Goal: Information Seeking & Learning: Learn about a topic

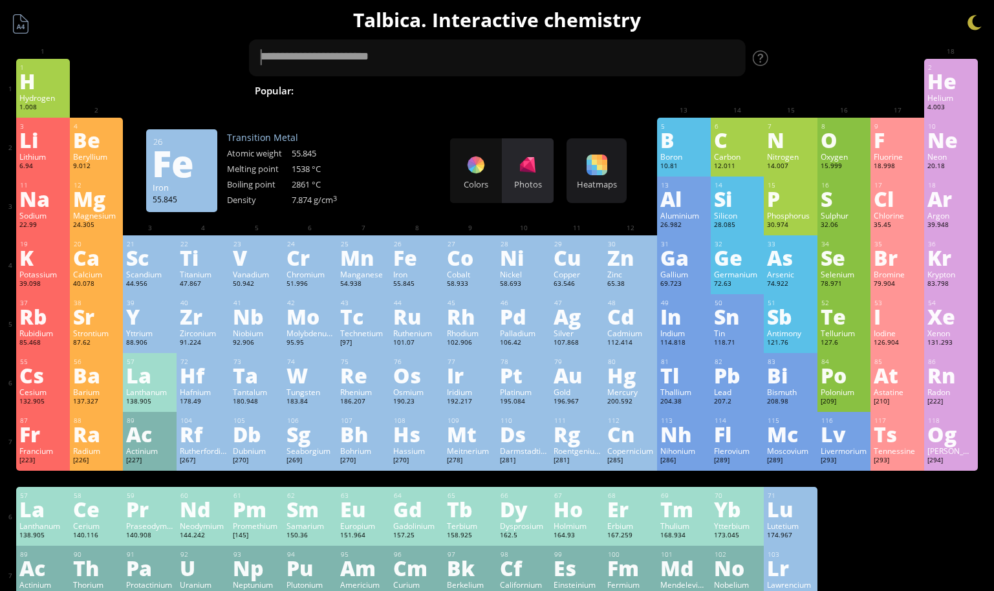
click at [530, 166] on div at bounding box center [527, 165] width 21 height 21
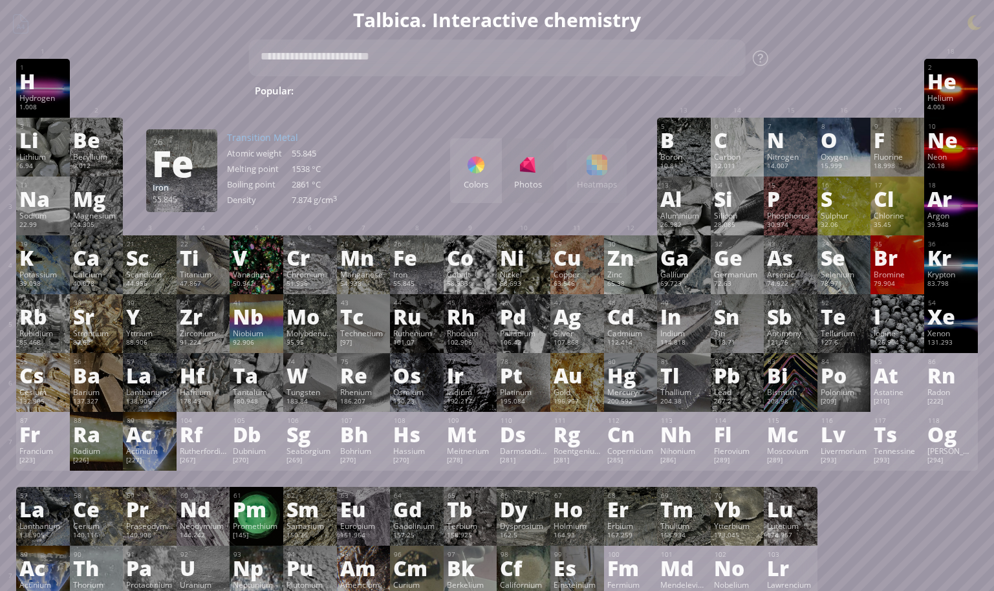
click at [486, 172] on div at bounding box center [476, 165] width 21 height 21
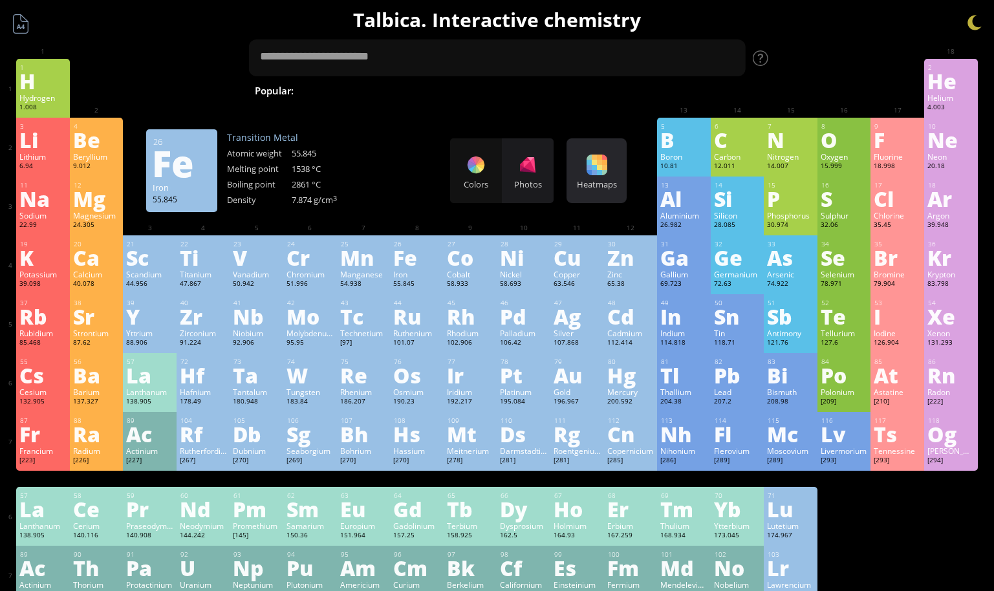
click at [604, 172] on div at bounding box center [597, 165] width 21 height 21
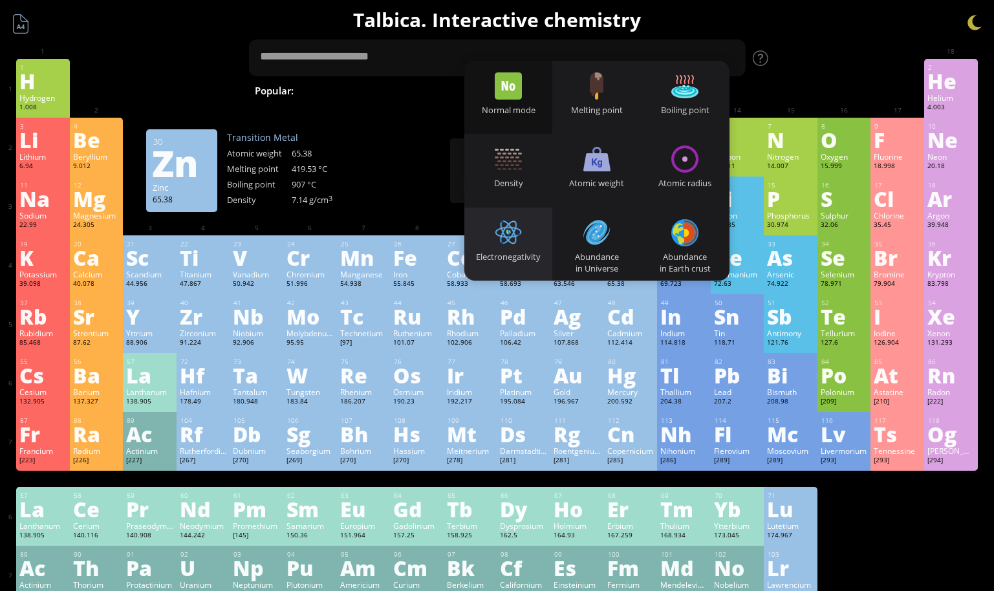
click at [518, 228] on div at bounding box center [508, 232] width 27 height 27
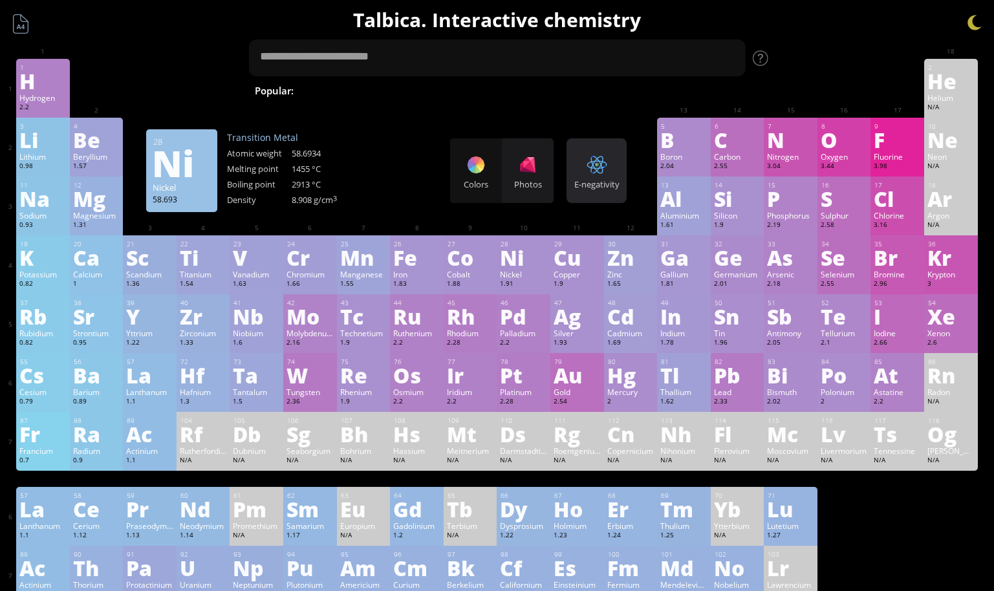
click at [607, 168] on div at bounding box center [597, 165] width 21 height 21
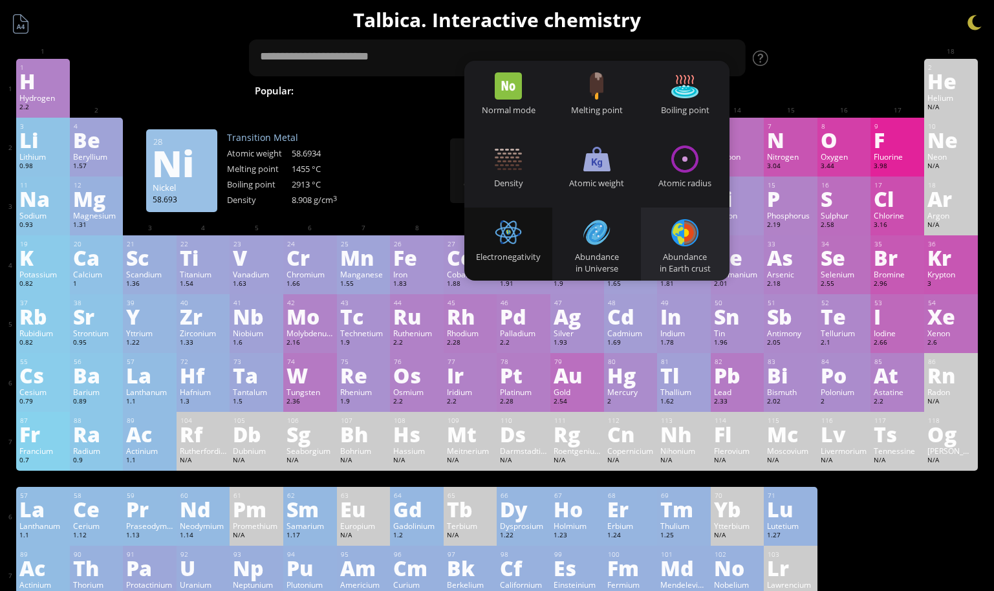
click at [699, 226] on div at bounding box center [684, 232] width 27 height 27
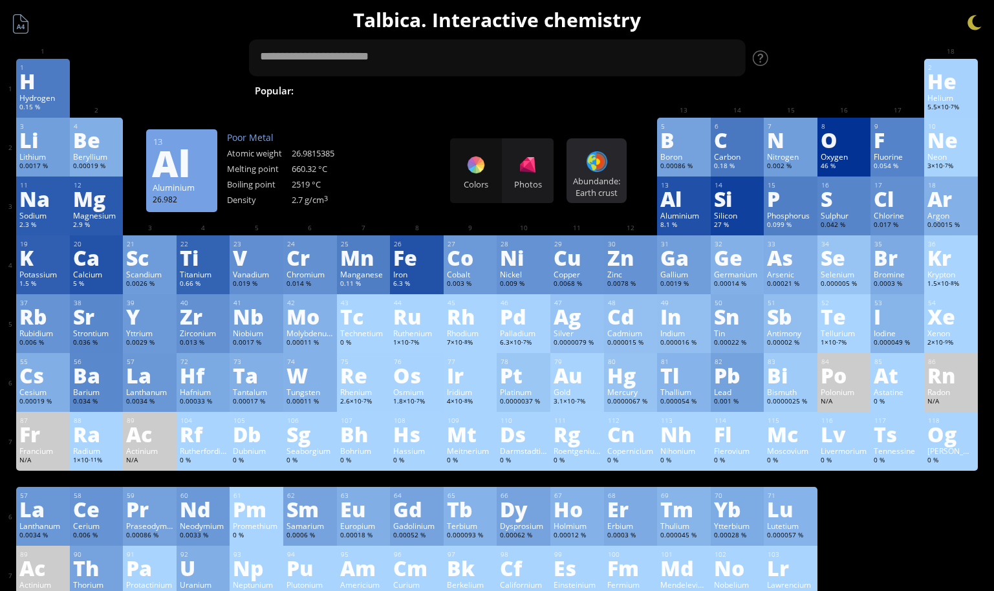
click at [627, 168] on div "Abundande: Earth crust Heatmaps Normal mode Melting point Boiling point Density…" at bounding box center [597, 170] width 60 height 65
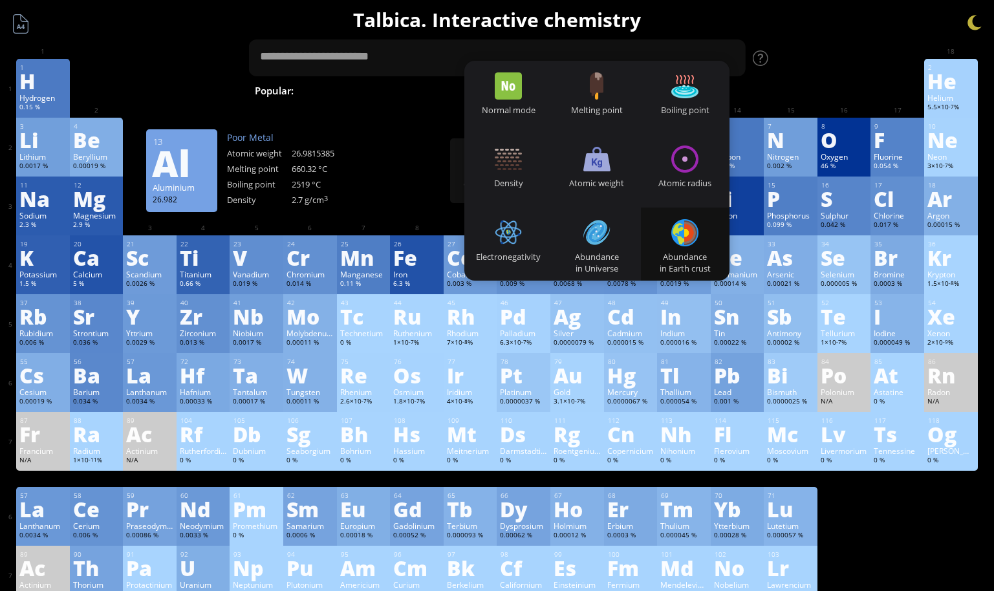
click at [424, 176] on div "3 Li Lithium 0.0017 % −1, +1 −1, +1 180.54 °C 1342 °C 0.535 g/cm 3 [He]2s 1 4 B…" at bounding box center [497, 147] width 962 height 59
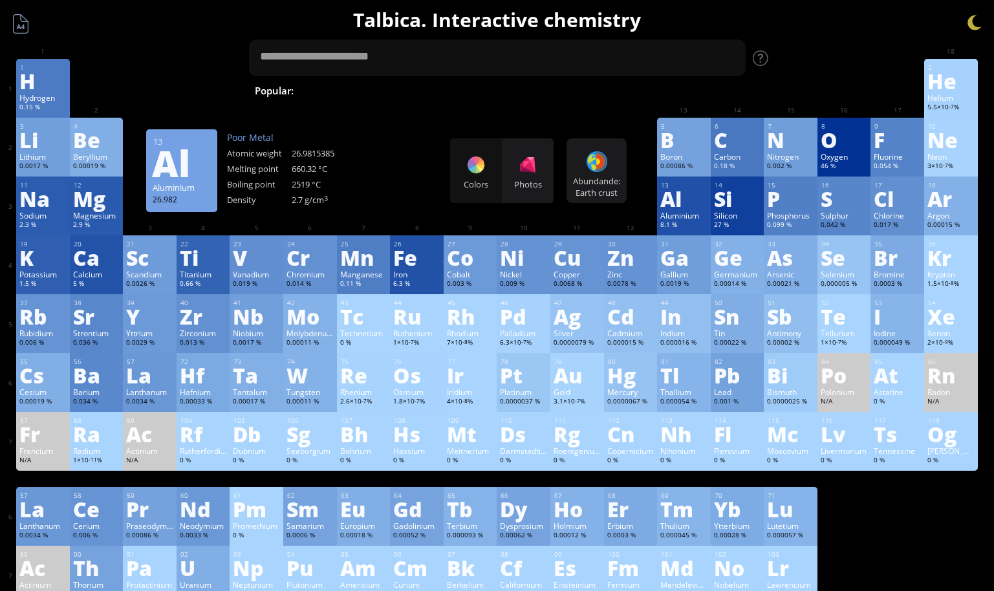
click at [470, 171] on div "Colors Photos" at bounding box center [501, 170] width 103 height 65
click at [480, 171] on div "Colors Photos" at bounding box center [501, 170] width 103 height 65
click at [473, 164] on div "Colors Photos" at bounding box center [501, 170] width 103 height 65
click at [522, 169] on div "Photos" at bounding box center [528, 170] width 52 height 65
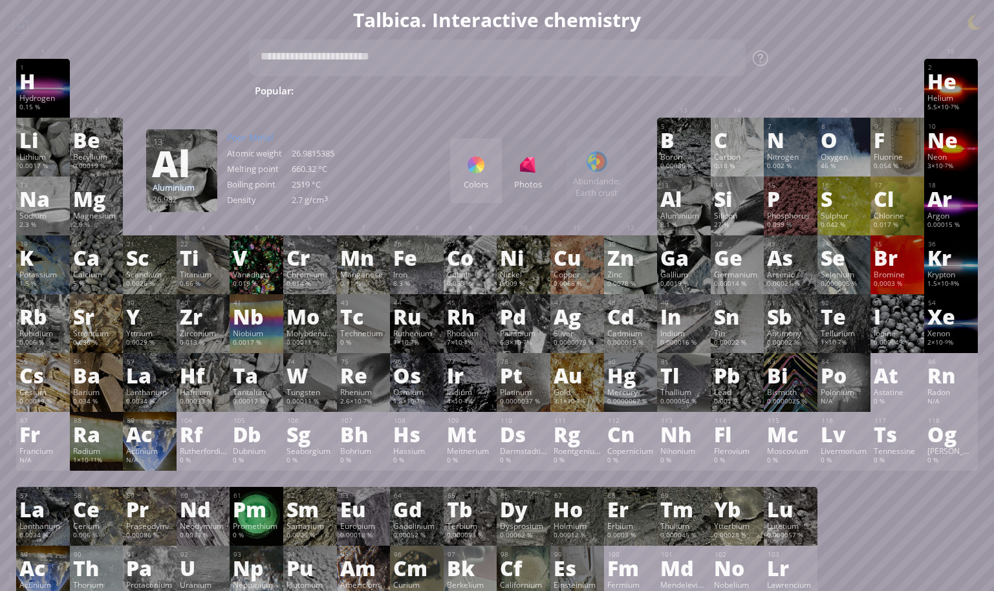
click at [486, 169] on div at bounding box center [476, 165] width 21 height 21
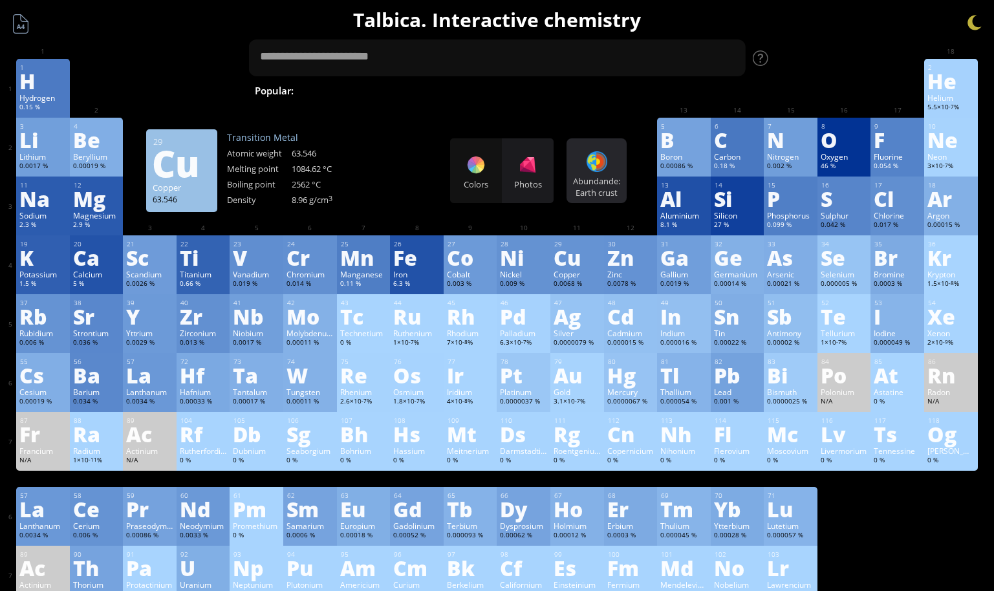
click at [583, 166] on div "Abundande: Earth crust Heatmaps Normal mode Melting point Boiling point Density…" at bounding box center [597, 170] width 60 height 65
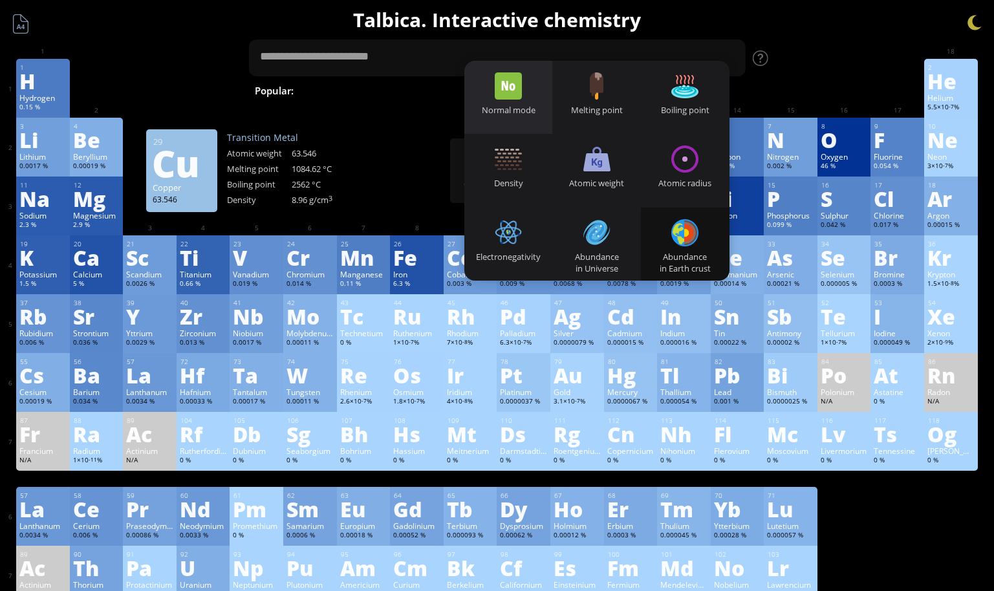
click at [510, 83] on div at bounding box center [508, 85] width 27 height 27
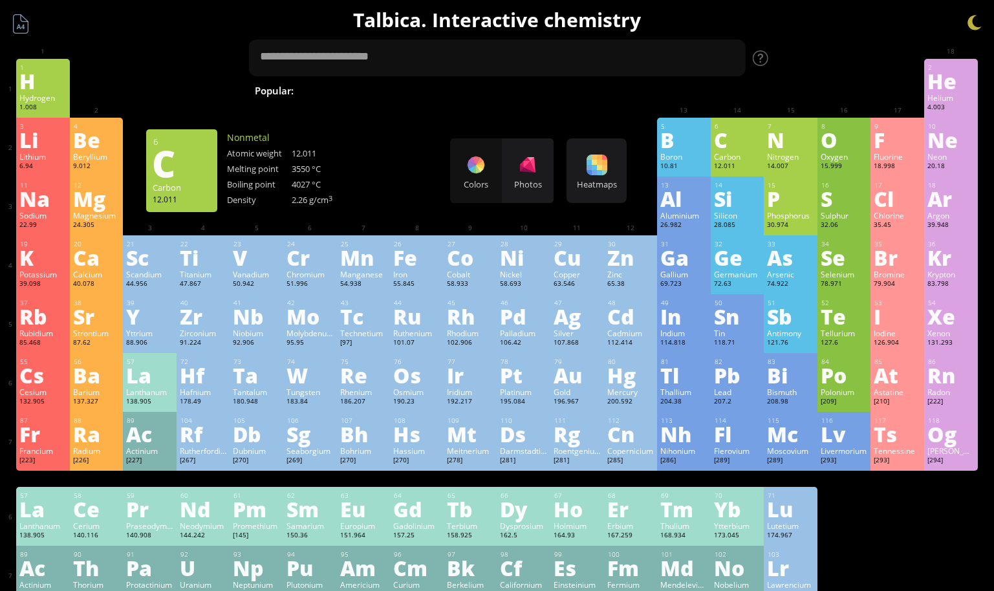
click at [748, 151] on div "6 C Carbon 12.011 −4, −3, −2, −1, 0, +1, +2, +3, +4 −4, −3, −2, −1, 0, +1, +2, …" at bounding box center [738, 147] width 54 height 59
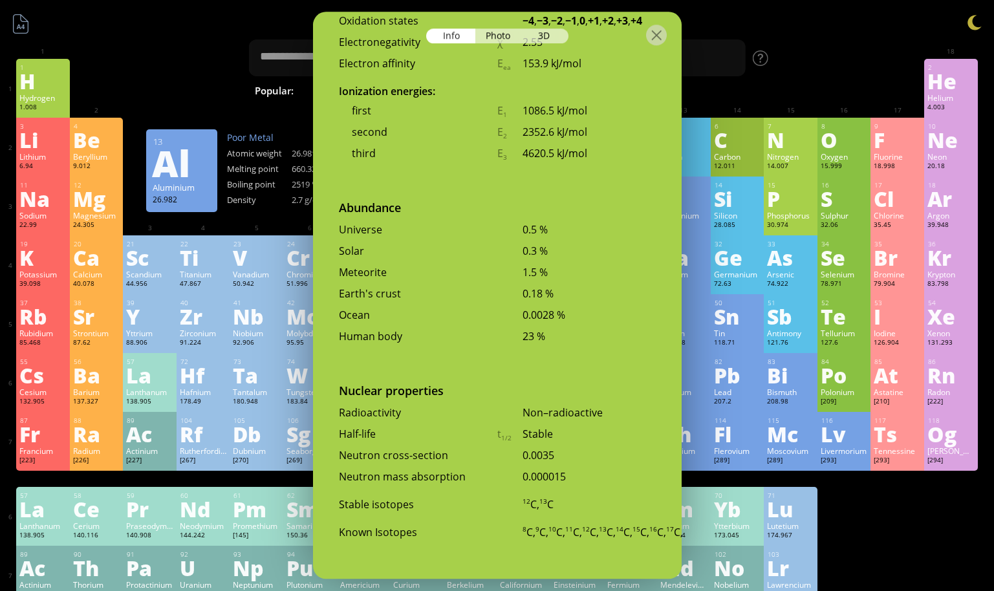
scroll to position [2749, 0]
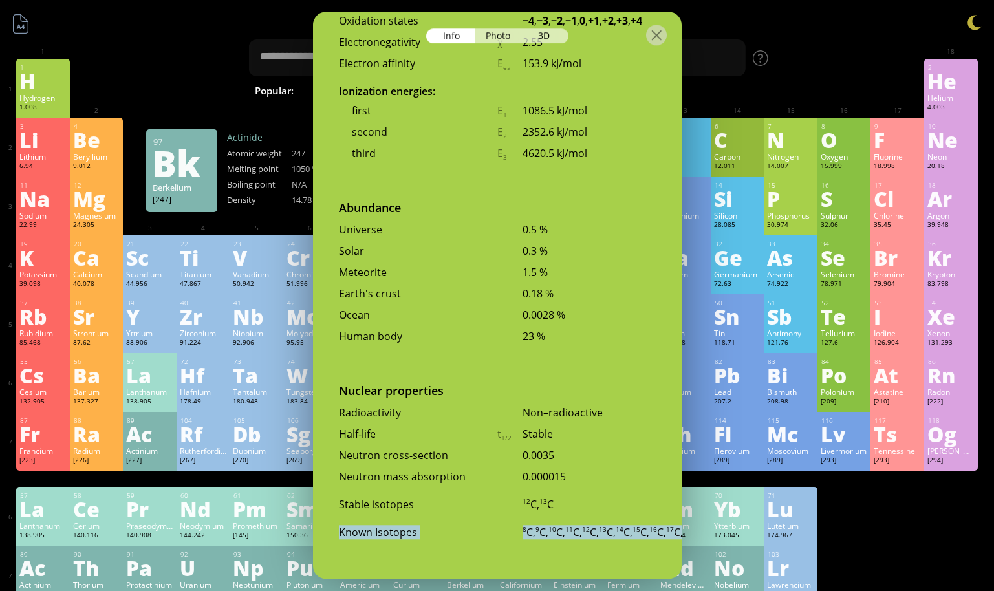
drag, startPoint x: 342, startPoint y: 514, endPoint x: 560, endPoint y: 546, distance: 220.4
click at [560, 546] on div "Known Isotopes 8 C, 9 C, 10 C, 11 C, 12 C, 13 C, 14 C, 15 C, 16 C, 17 C, 18 C, …" at bounding box center [497, 535] width 369 height 21
drag, startPoint x: 560, startPoint y: 546, endPoint x: 617, endPoint y: 567, distance: 61.2
click at [617, 567] on div "8 C, 9 C, 10 C, 11 C, 12 C, 13 C, 14 C, 15 C, 16 C, 17 C, 18 C, 19 C, 20 C, 21 …" at bounding box center [589, 548] width 133 height 47
click at [942, 517] on div "1 H Hydrogen 1.008 −1, +1 −1, +1 -259.14 °C -252.87 °C 0.0899 g/l 1s 1 2 He Hel…" at bounding box center [497, 332] width 962 height 546
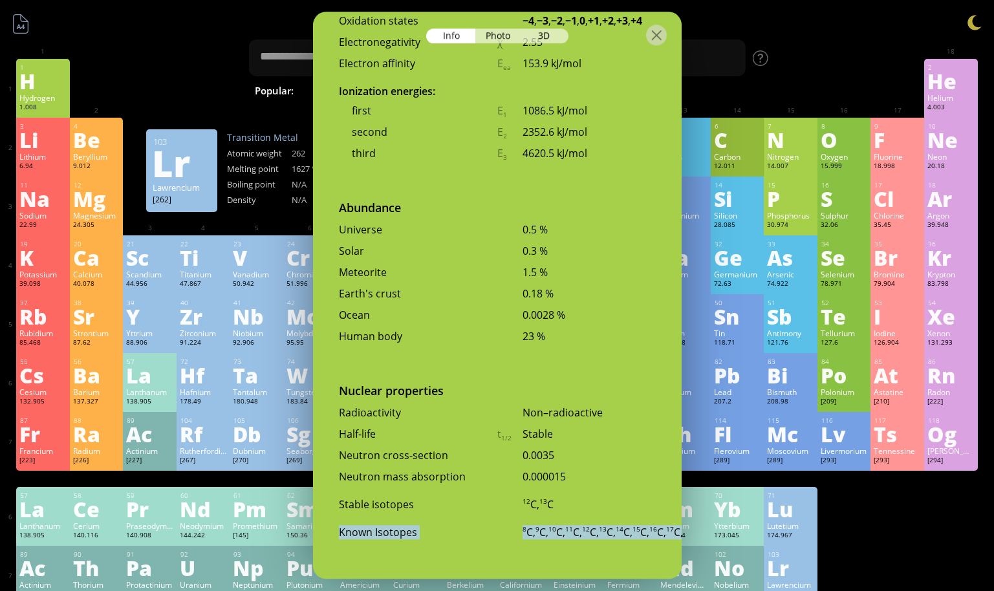
click at [942, 517] on div "1 H Hydrogen 1.008 −1, +1 −1, +1 -259.14 °C -252.87 °C 0.0899 g/l 1s 1 2 He Hel…" at bounding box center [497, 332] width 962 height 546
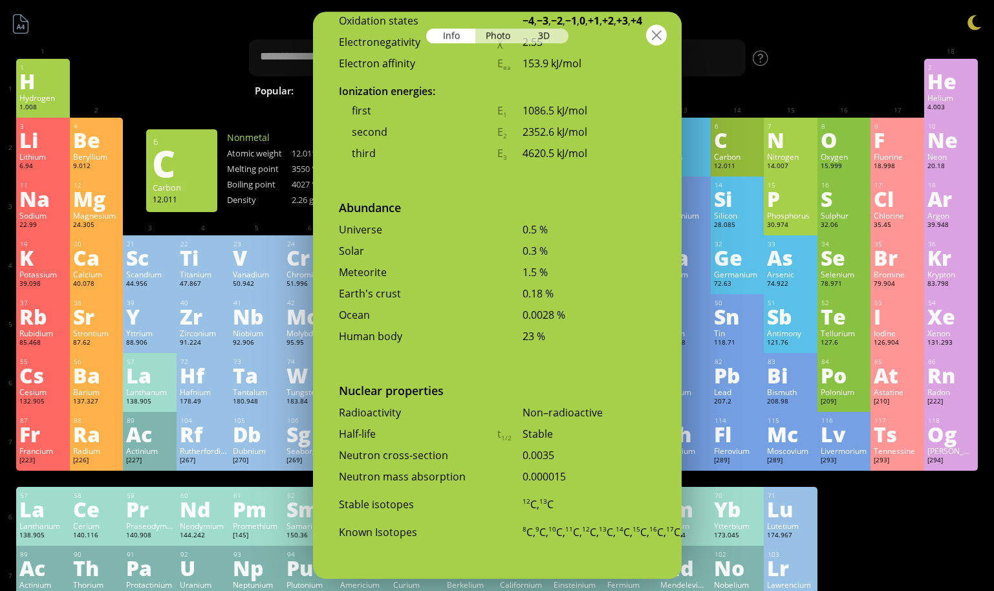
click at [657, 39] on div at bounding box center [656, 35] width 21 height 21
